Goal: Navigation & Orientation: Find specific page/section

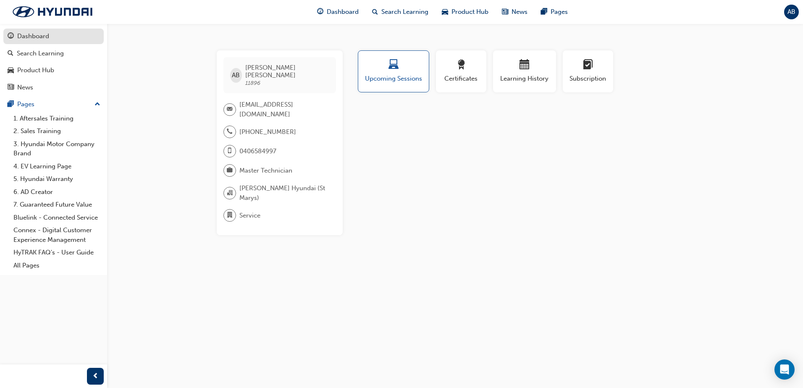
click at [27, 35] on div "Dashboard" at bounding box center [33, 37] width 32 height 10
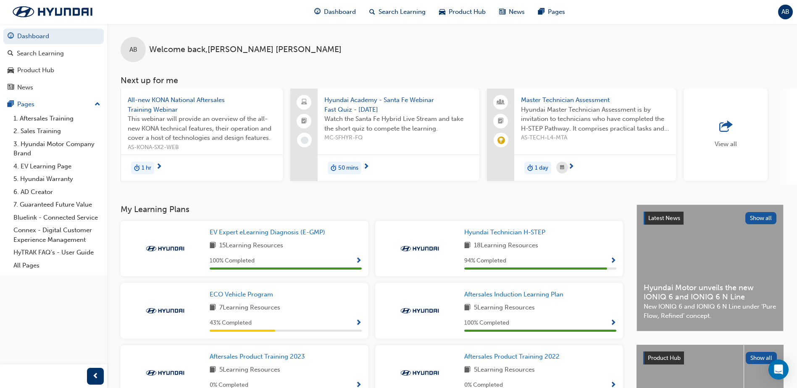
scroll to position [0, 502]
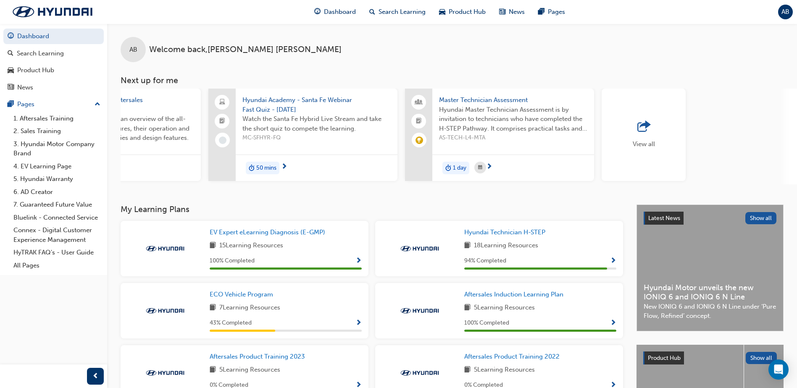
click at [645, 133] on span "outbound-icon" at bounding box center [643, 127] width 13 height 12
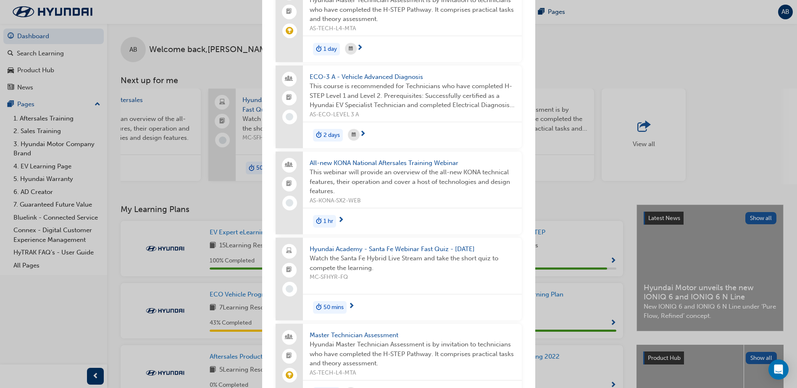
scroll to position [0, 0]
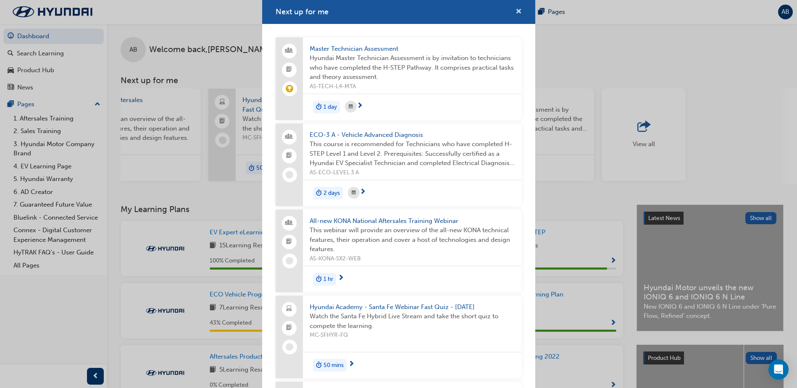
click at [516, 11] on span "cross-icon" at bounding box center [519, 12] width 6 height 8
